Goal: Find specific page/section: Find specific page/section

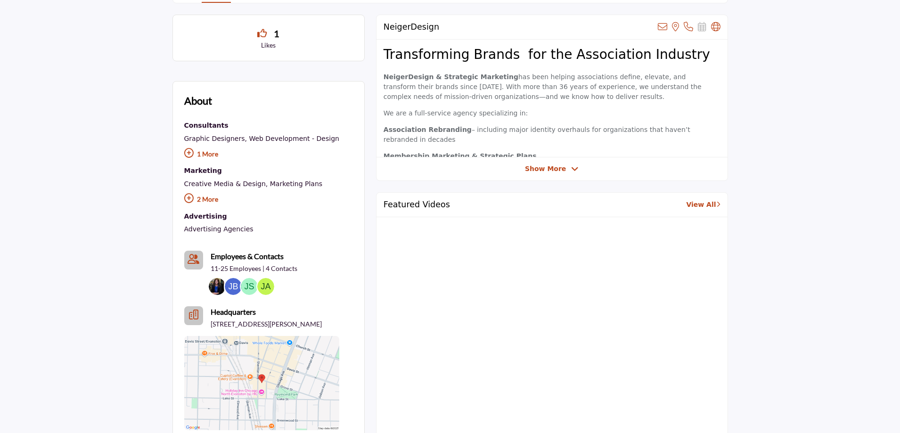
scroll to position [330, 0]
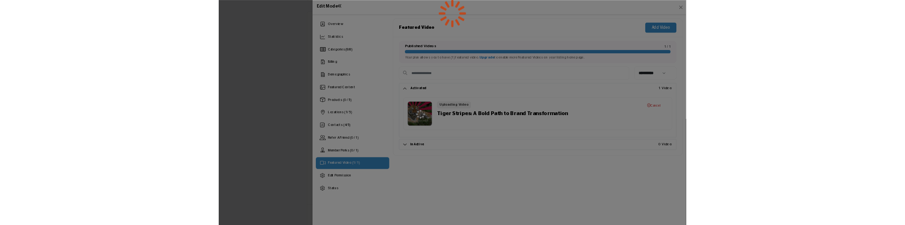
scroll to position [377, 0]
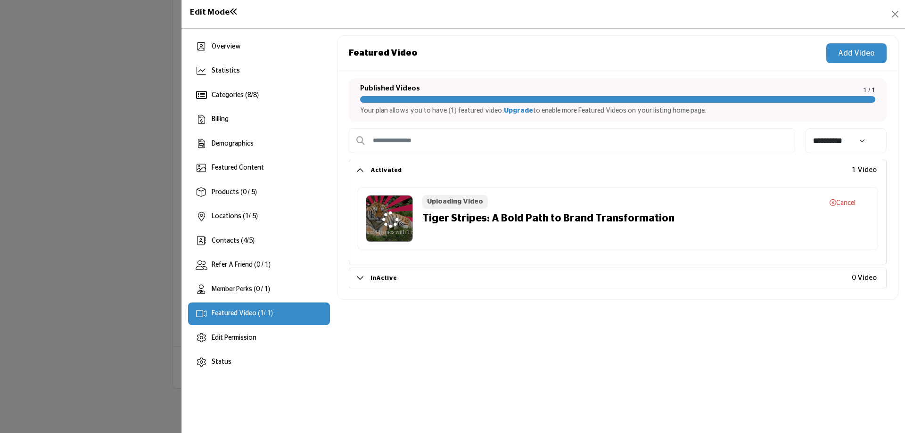
drag, startPoint x: 388, startPoint y: 214, endPoint x: 684, endPoint y: 375, distance: 337.1
click at [734, 392] on div "Overview Statistics Categories ( 8 / 8 ) Billing Demographics 1 4" at bounding box center [542, 231] width 723 height 404
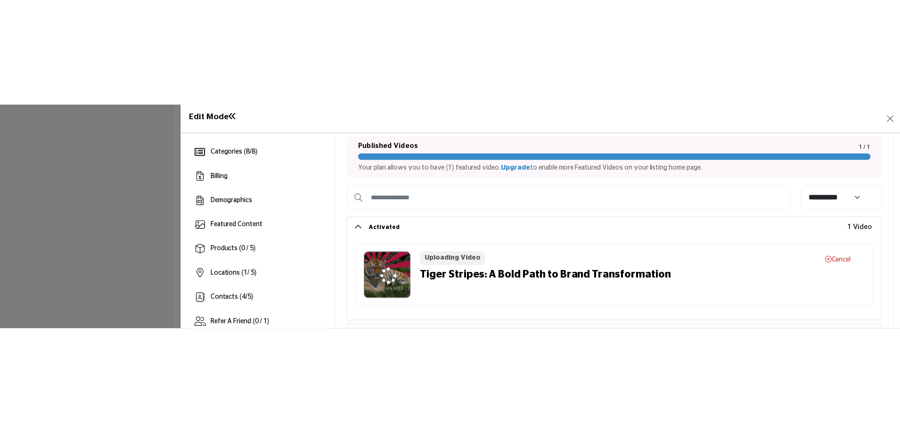
scroll to position [0, 0]
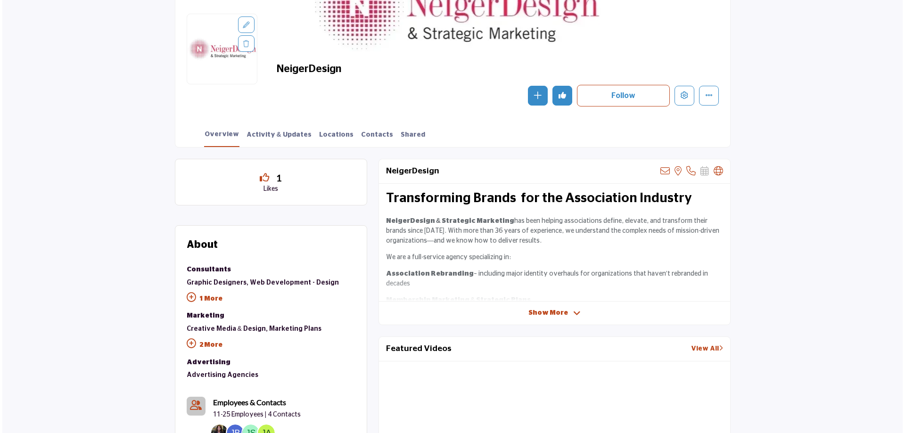
scroll to position [94, 0]
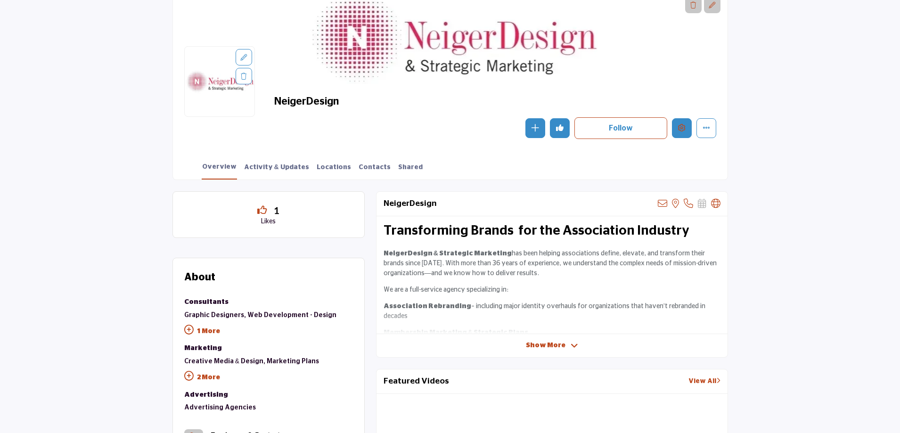
click at [681, 126] on icon "Edit company" at bounding box center [682, 128] width 8 height 8
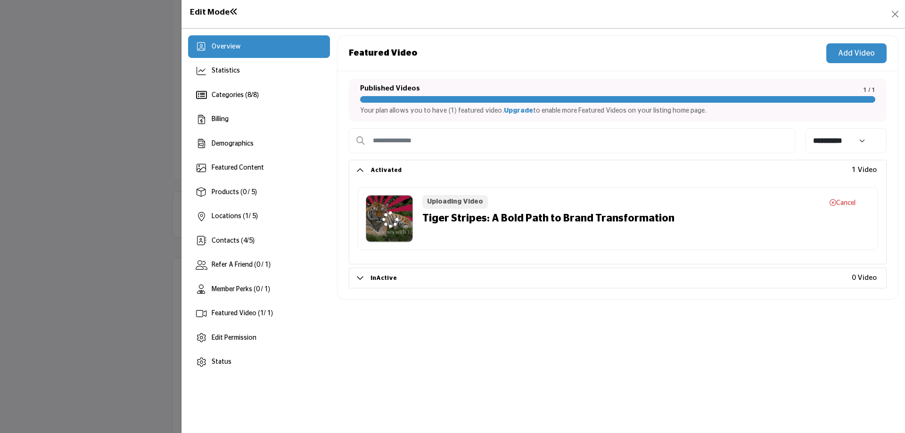
click at [362, 279] on h2 "InActive 0 Video" at bounding box center [617, 278] width 537 height 20
